Goal: Task Accomplishment & Management: Complete application form

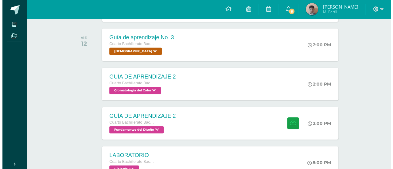
scroll to position [220, 0]
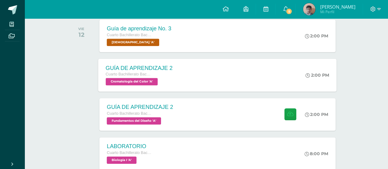
click at [155, 80] on span "Cromatología del Color 'A'" at bounding box center [132, 81] width 52 height 7
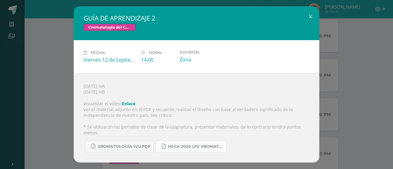
click at [186, 144] on span "HCCA 2025 UIV CROMATOLOGÍA DEL COLOR.docx.pdf" at bounding box center [195, 146] width 55 height 5
click at [314, 26] on button at bounding box center [311, 16] width 18 height 21
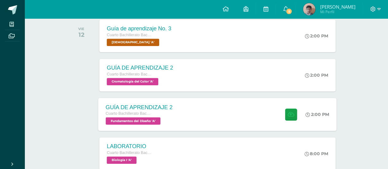
click at [151, 121] on span "Fundamentos del Diseño 'A'" at bounding box center [133, 120] width 55 height 7
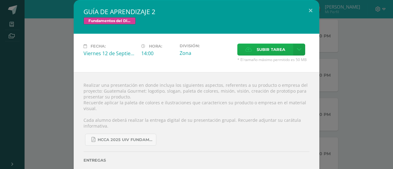
click at [277, 48] on span "Subir tarea" at bounding box center [271, 49] width 29 height 11
click at [0, 0] on input "Subir tarea" at bounding box center [0, 0] width 0 height 0
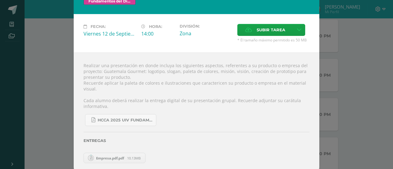
scroll to position [22, 0]
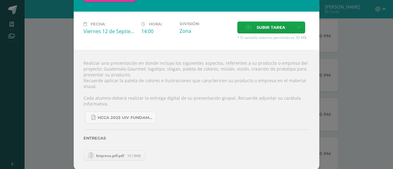
click at [116, 156] on span "Empresa.pdf.pdf" at bounding box center [110, 156] width 34 height 5
click at [115, 154] on span "Empresa.pdf.pdf" at bounding box center [110, 156] width 34 height 5
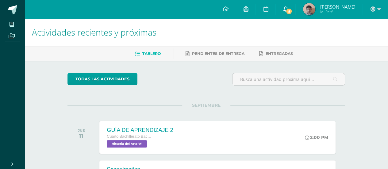
click at [292, 11] on span "5" at bounding box center [289, 11] width 7 height 7
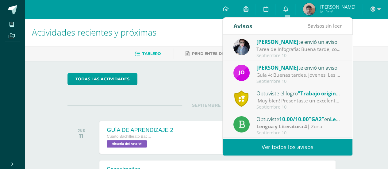
click at [298, 46] on div "Tarea de Infografía: Buena tarde, con preocupación he notado que algunos alumno…" at bounding box center [299, 49] width 85 height 7
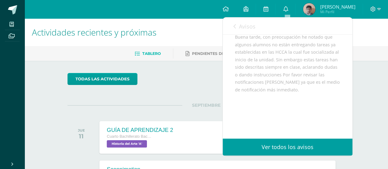
scroll to position [90, 0]
click at [248, 30] on link "Avisos" at bounding box center [245, 27] width 22 height 18
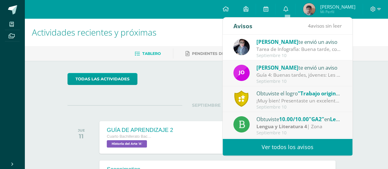
click at [267, 72] on div "Guía 4: Buenas tardes, jóvenes: Les recuerdo que aún hay grupos pendientes de e…" at bounding box center [299, 75] width 85 height 7
click at [305, 78] on div "Guía 4: Buenas tardes, jóvenes: Les recuerdo que aún hay grupos pendientes de e…" at bounding box center [299, 75] width 85 height 7
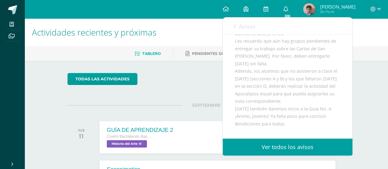
scroll to position [60, 0]
click at [243, 33] on link "Avisos" at bounding box center [245, 27] width 22 height 18
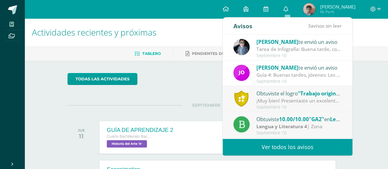
click at [314, 89] on div "Obtuviste el logro "Trabajo original" ¡Muy bien! Presentaste un excelente proye…" at bounding box center [288, 99] width 130 height 26
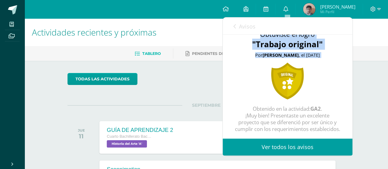
drag, startPoint x: 353, startPoint y: 87, endPoint x: 353, endPoint y: 91, distance: 4.0
click at [353, 91] on div "Avisos 2 avisos sin leer Avisos Yadira Mayen te envió un aviso Tarea de Infogra…" at bounding box center [288, 86] width 131 height 139
click at [297, 80] on div at bounding box center [287, 81] width 37 height 37
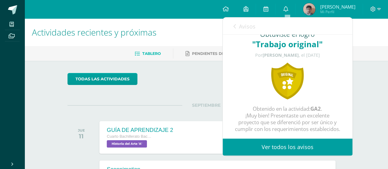
click at [244, 27] on span "Avisos" at bounding box center [247, 26] width 17 height 7
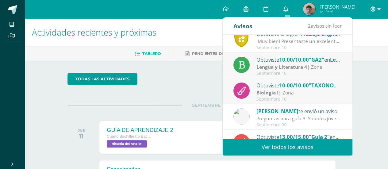
scroll to position [62, 0]
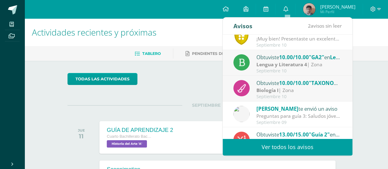
click at [293, 64] on strong "Lengua y Literatura 4" at bounding box center [282, 64] width 51 height 7
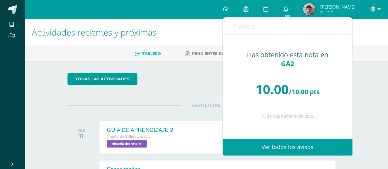
click at [249, 31] on link "Avisos" at bounding box center [245, 27] width 22 height 18
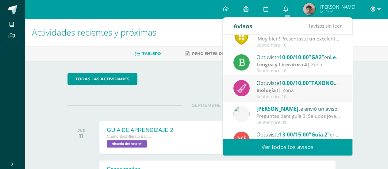
click at [309, 98] on div "Septiembre 10" at bounding box center [299, 96] width 85 height 5
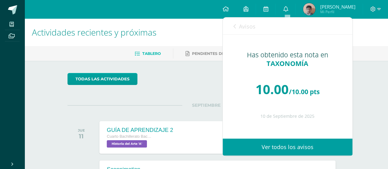
click at [241, 32] on link "Avisos" at bounding box center [245, 27] width 22 height 18
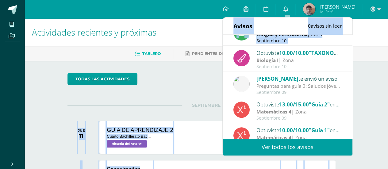
scroll to position [102, 0]
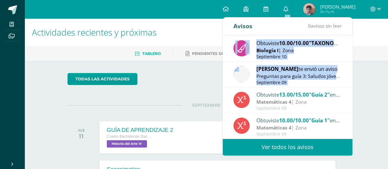
drag, startPoint x: 348, startPoint y: 82, endPoint x: 351, endPoint y: 104, distance: 22.7
click at [351, 104] on div "Yadira Mayen te envió un aviso Tarea de Infografía: Buena tarde, con preocupaci…" at bounding box center [288, 87] width 130 height 104
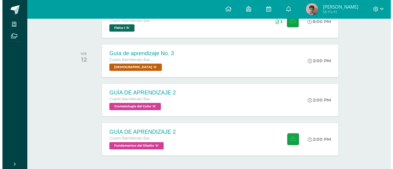
scroll to position [219, 0]
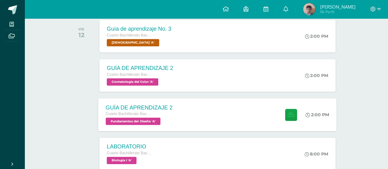
click at [299, 115] on div at bounding box center [290, 114] width 30 height 33
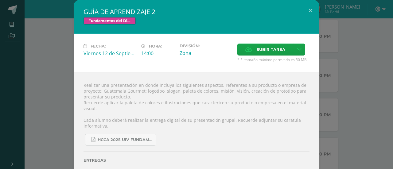
scroll to position [16, 0]
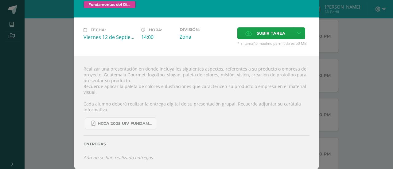
click at [248, 8] on div "Fundamentos del Diseño" at bounding box center [197, 5] width 226 height 9
click at [246, 40] on div "Subir tarea" at bounding box center [273, 34] width 72 height 14
click at [246, 37] on label "Subir tarea" at bounding box center [265, 33] width 56 height 12
click at [0, 0] on input "Subir tarea" at bounding box center [0, 0] width 0 height 0
